Goal: Task Accomplishment & Management: Manage account settings

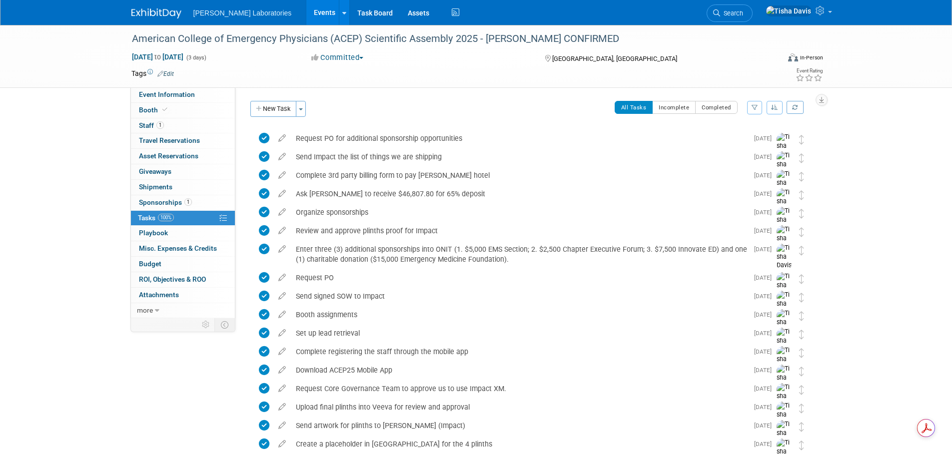
click at [306, 8] on link "Events" at bounding box center [324, 12] width 36 height 25
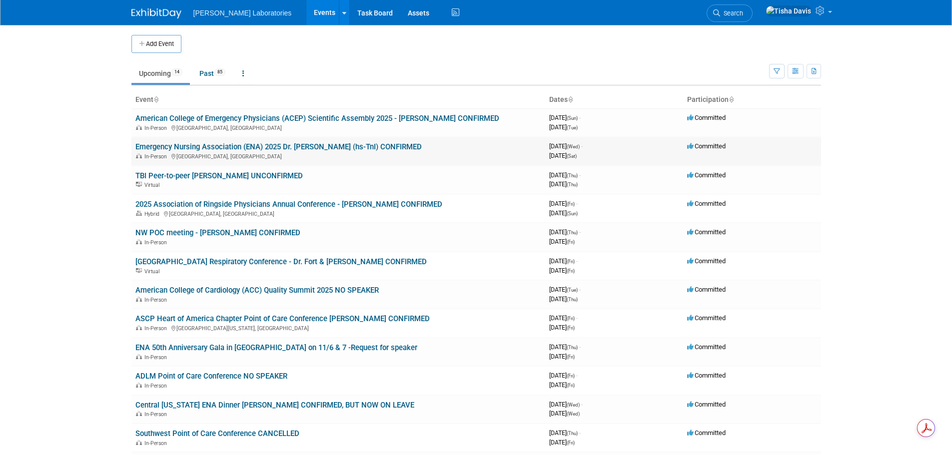
click at [243, 146] on link "Emergency Nursing Association (ENA) 2025 Dr. [PERSON_NAME] (hs-TnI) CONFIRMED" at bounding box center [278, 146] width 286 height 9
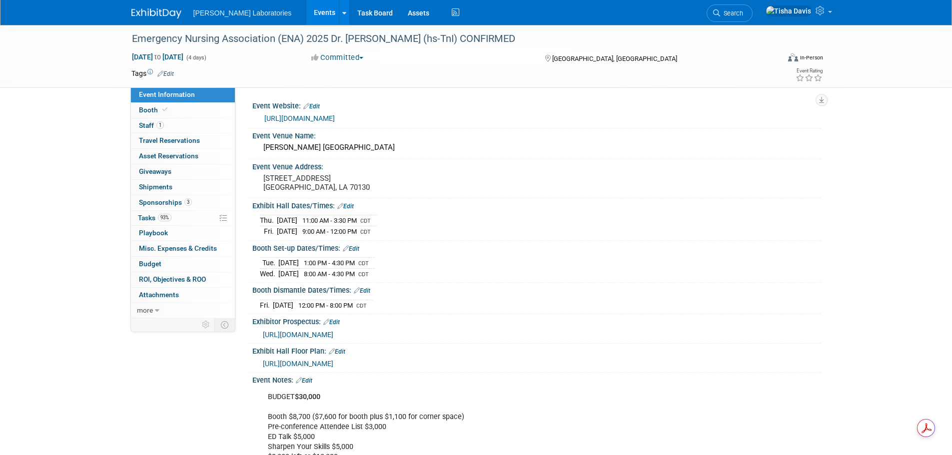
click at [310, 384] on link "Edit" at bounding box center [304, 380] width 16 height 7
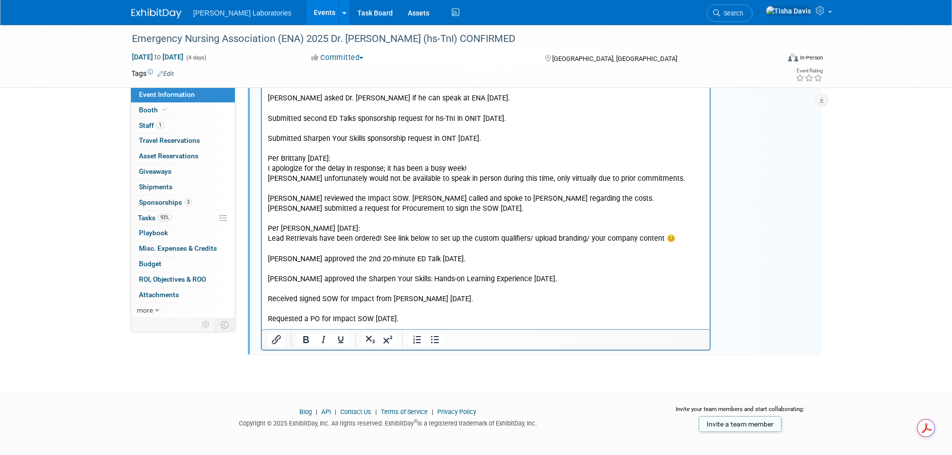
scroll to position [1899, 0]
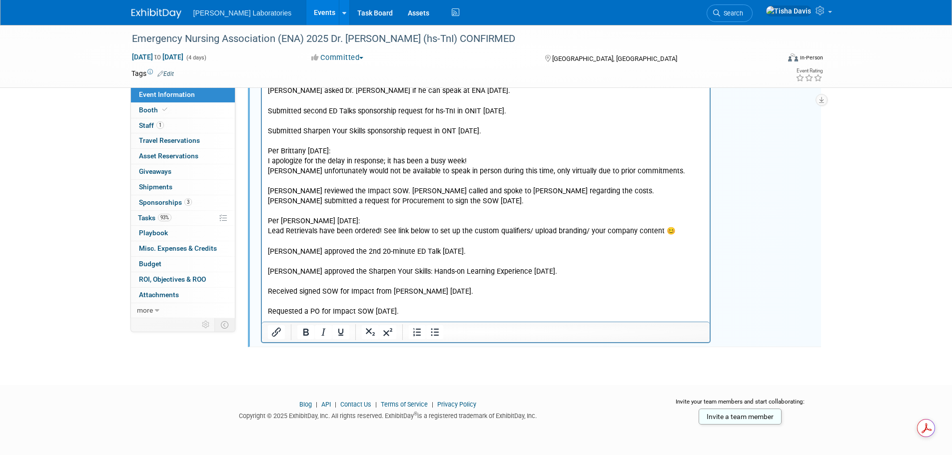
click at [477, 295] on p "I need eight (8) hotel rooms. [PERSON_NAME] wants to book his own room. I forgo…" at bounding box center [485, 176] width 437 height 321
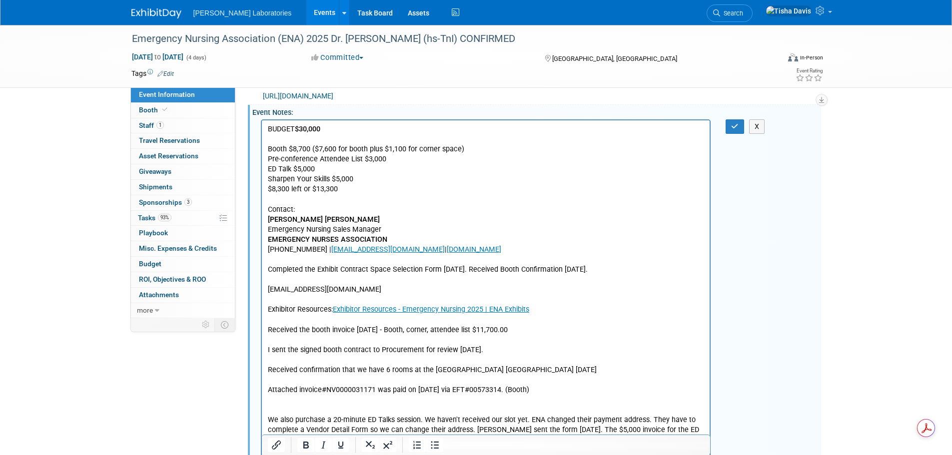
scroll to position [249, 0]
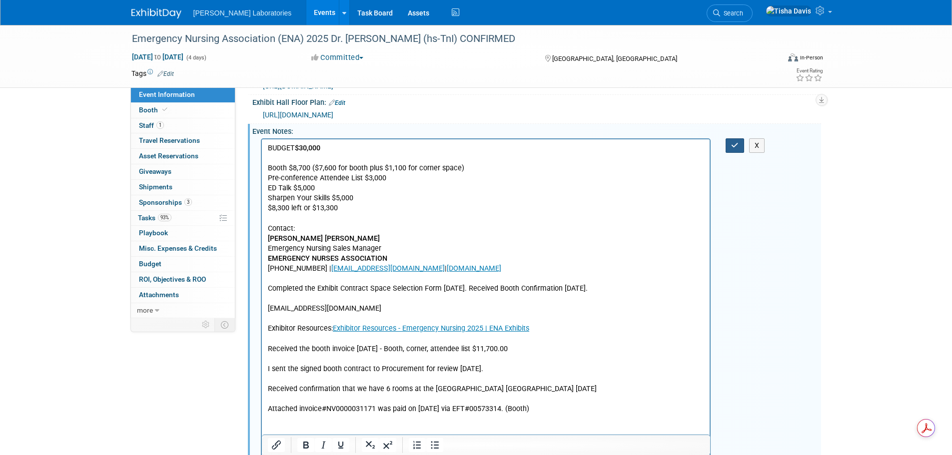
click at [731, 149] on icon "button" at bounding box center [734, 145] width 7 height 7
